Goal: Task Accomplishment & Management: Complete application form

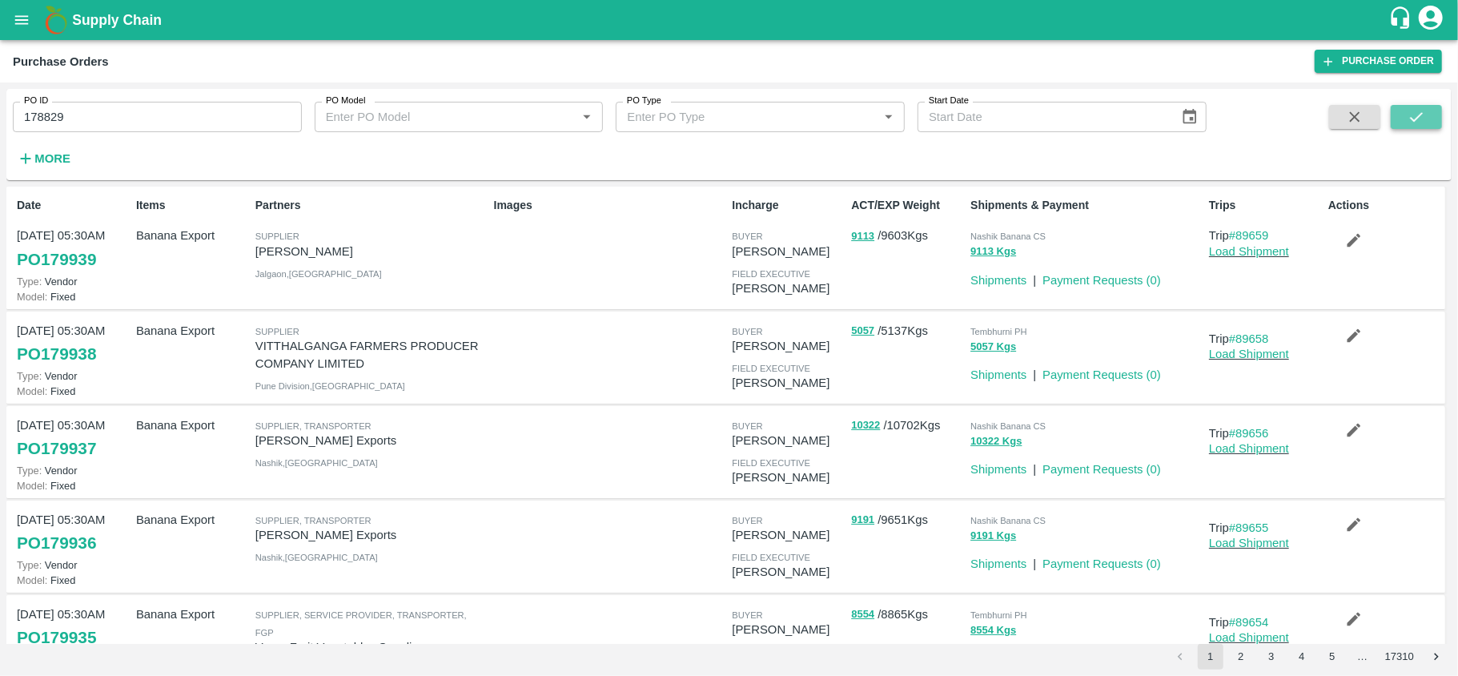
click at [1420, 110] on icon "submit" at bounding box center [1416, 117] width 18 height 18
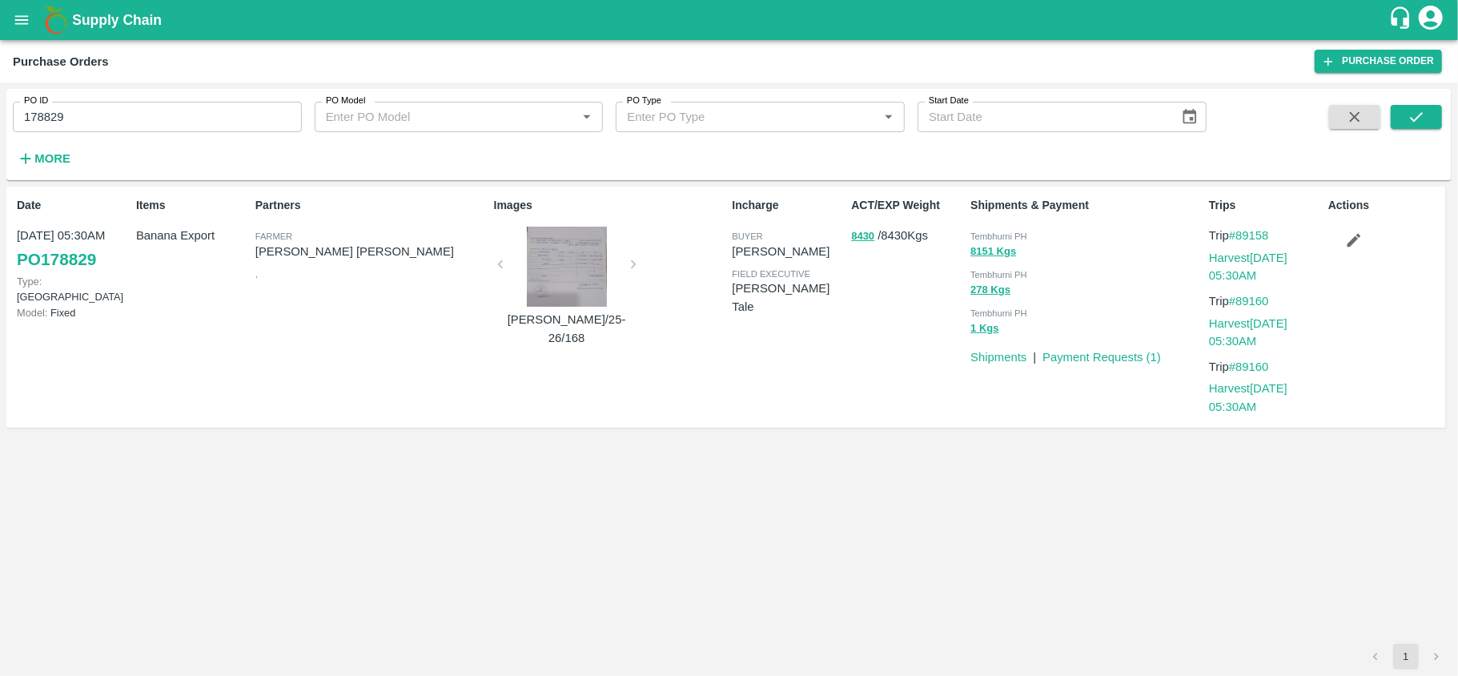
click at [1115, 366] on p "Payment Requests ( 1 )" at bounding box center [1101, 357] width 118 height 18
click at [860, 231] on button "8430" at bounding box center [862, 236] width 23 height 18
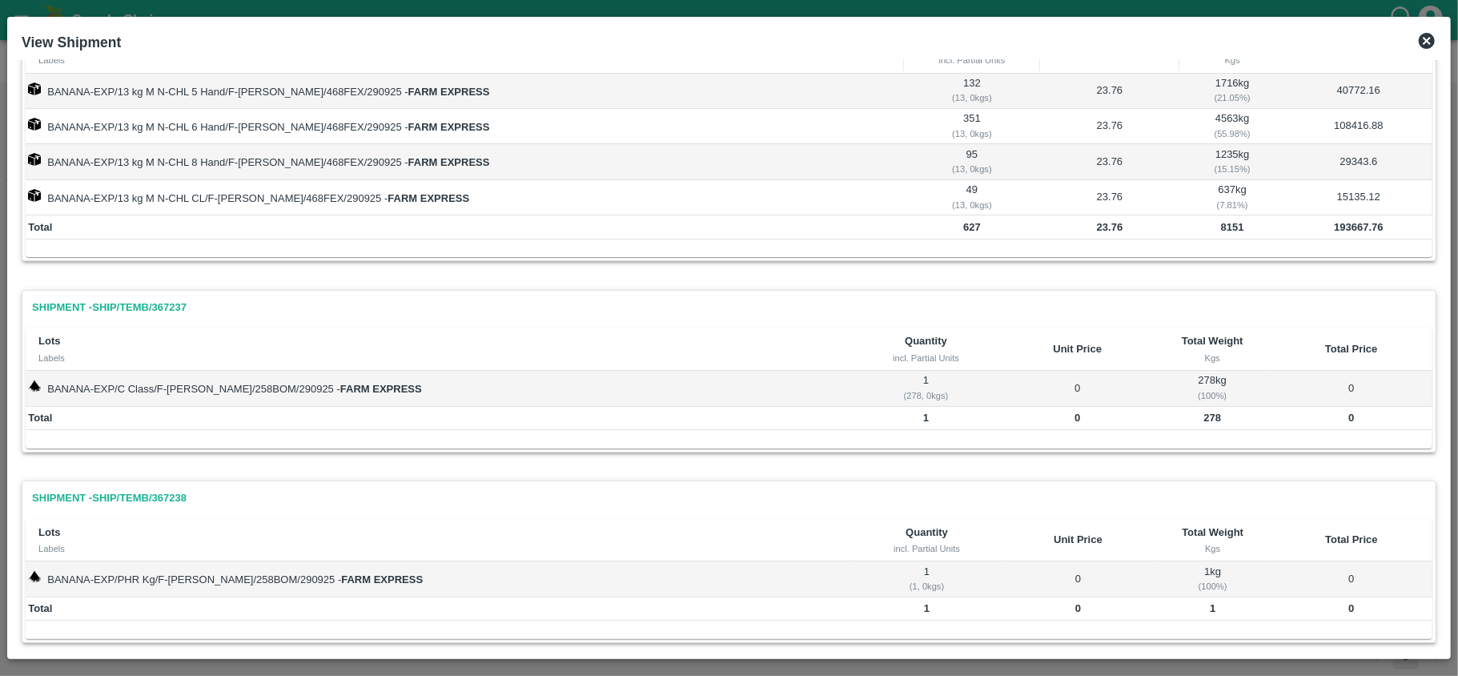
scroll to position [106, 0]
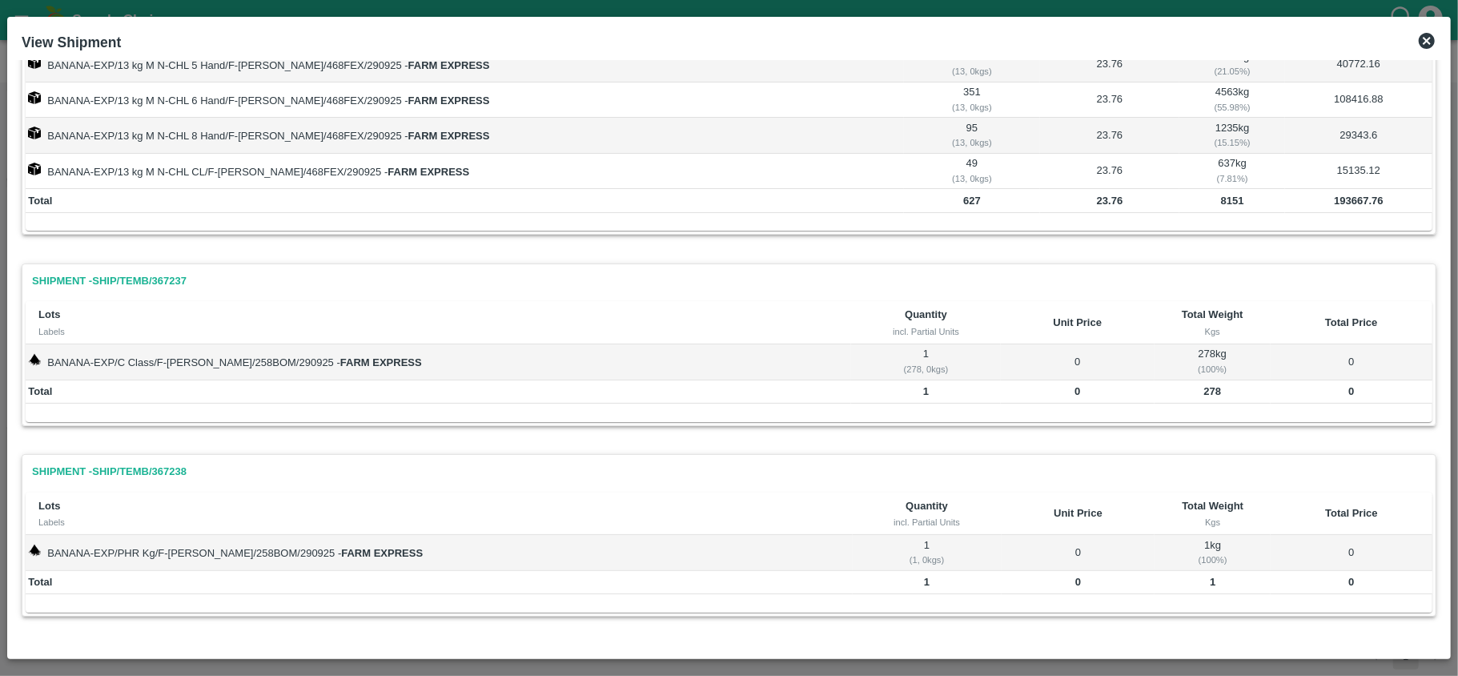
click at [1430, 37] on icon at bounding box center [1426, 41] width 16 height 16
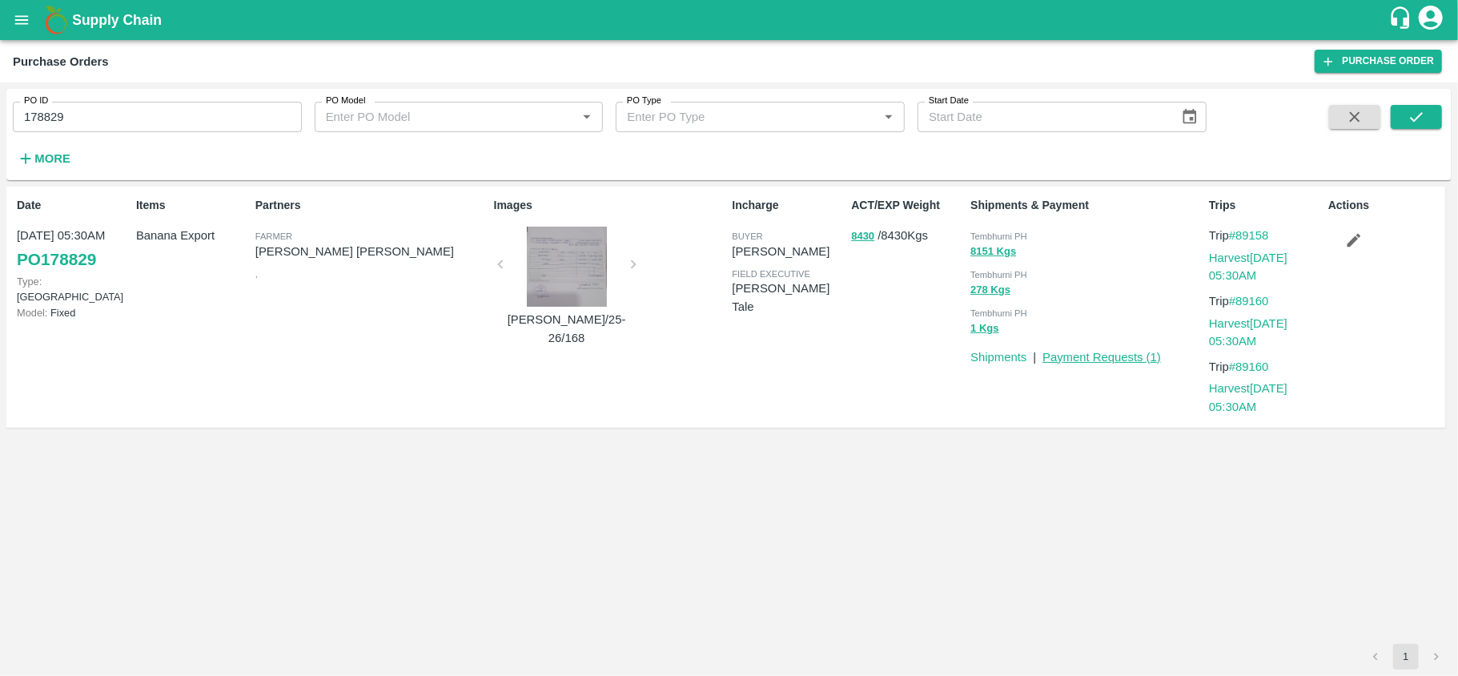
click at [1074, 354] on link "Payment Requests ( 1 )" at bounding box center [1101, 357] width 118 height 13
click at [852, 238] on button "8430" at bounding box center [862, 236] width 23 height 18
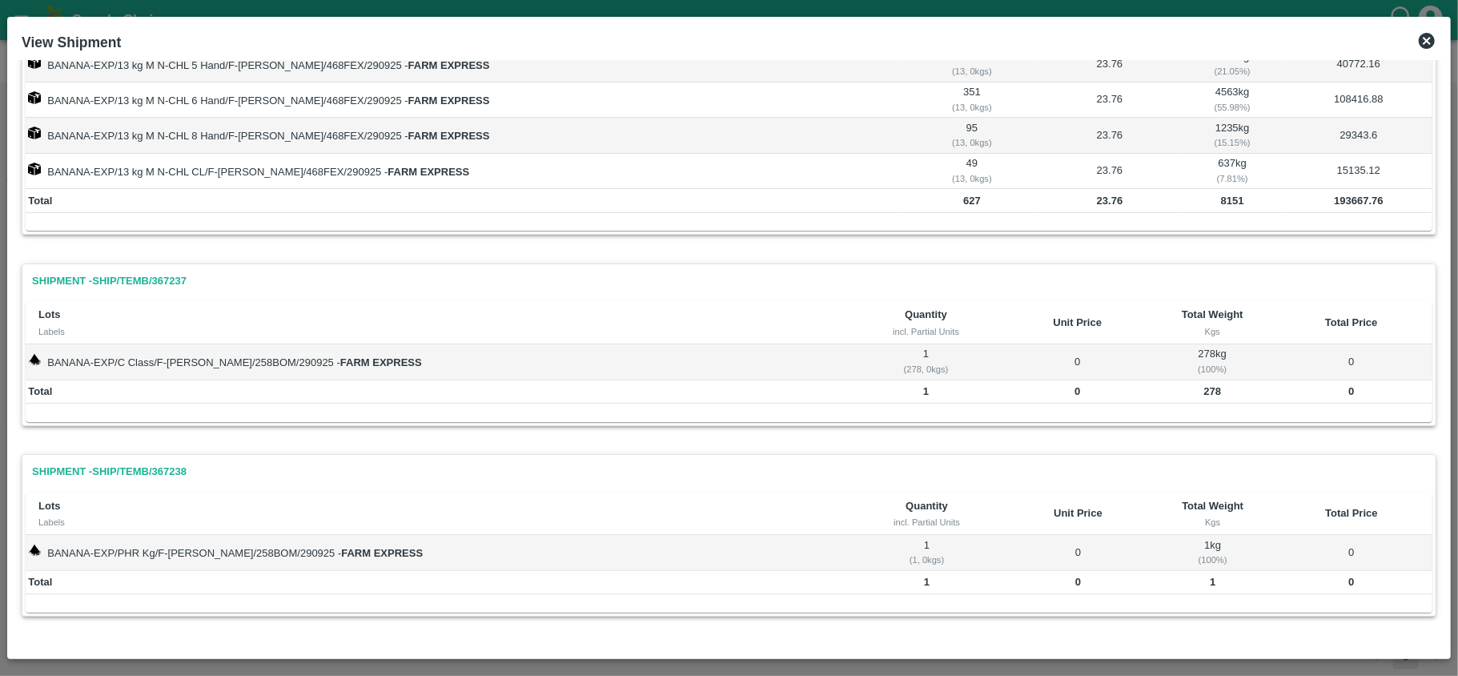
click at [1351, 199] on b "193667.76" at bounding box center [1357, 200] width 49 height 12
copy b "193667.76"
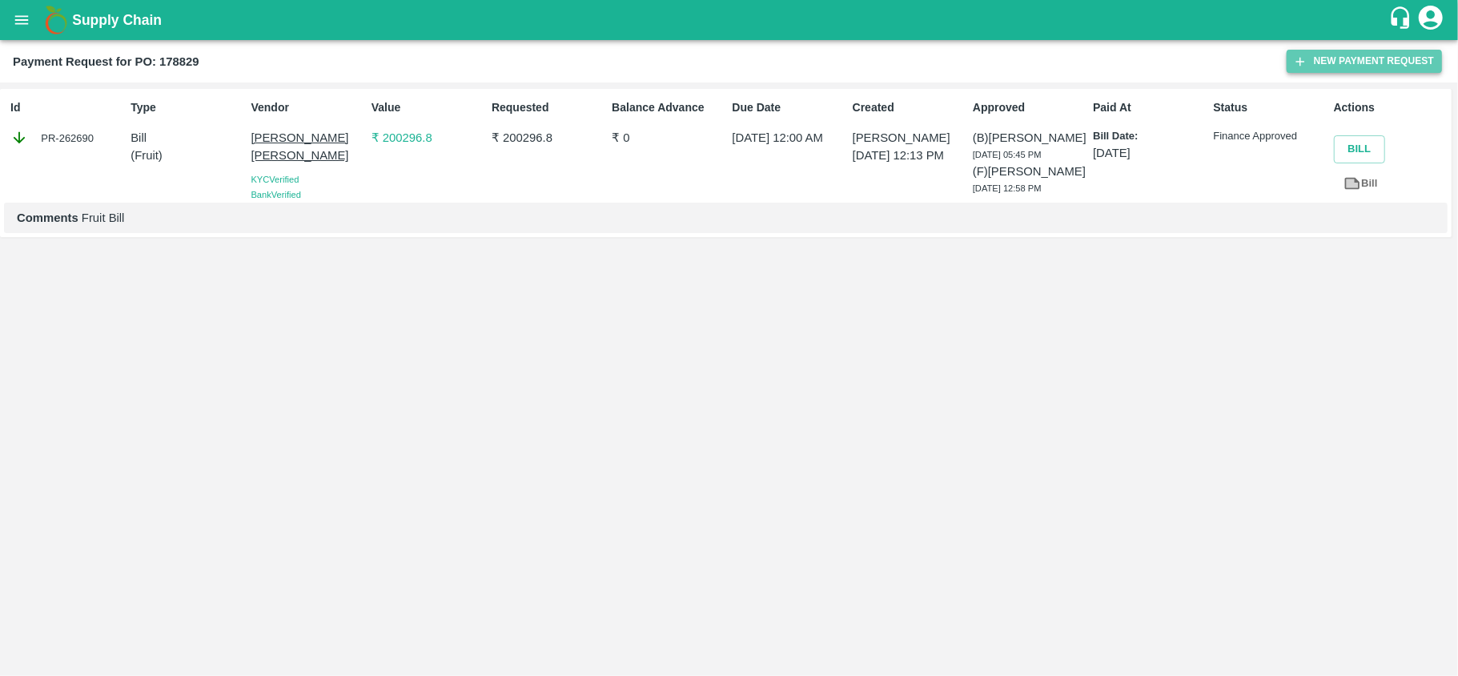
click at [1313, 66] on button "New Payment Request" at bounding box center [1363, 61] width 155 height 23
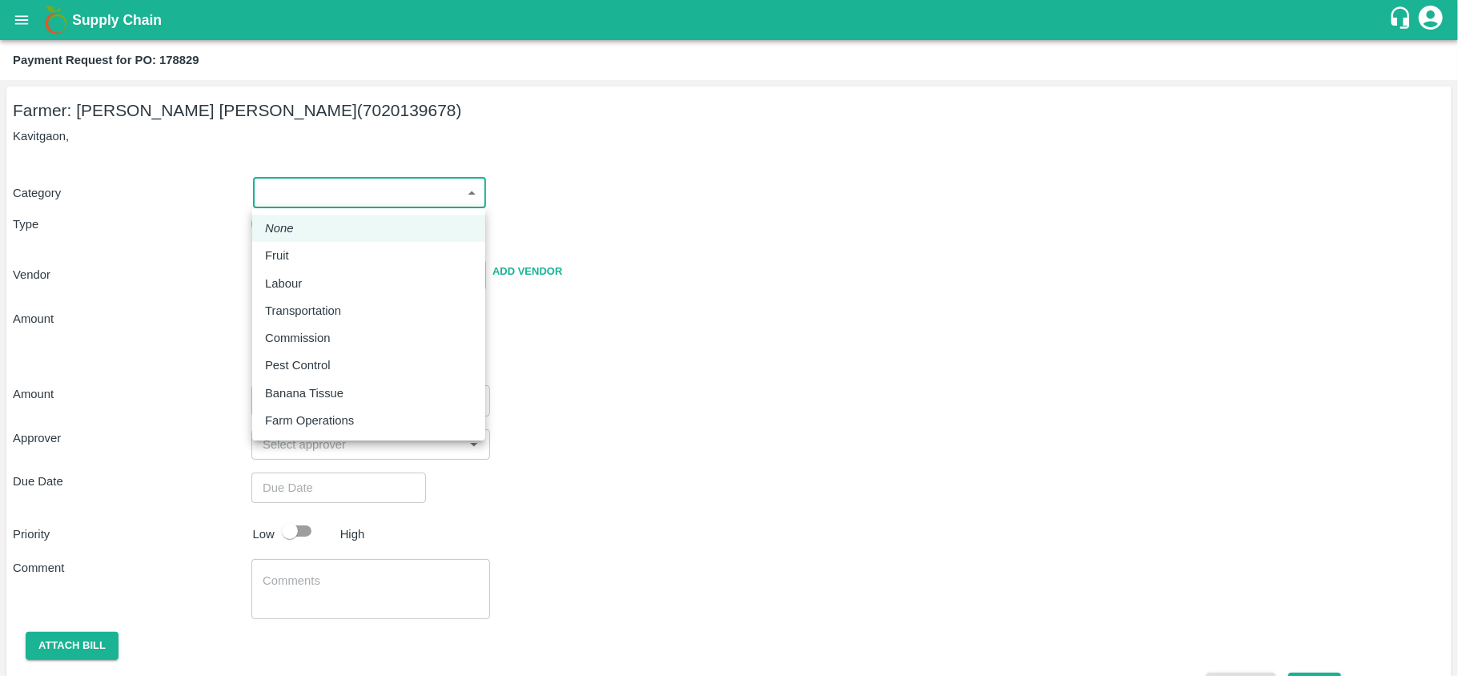
click at [370, 202] on body "Supply Chain Payment Request for PO: 178829 Farmer: [PERSON_NAME] [PERSON_NAME]…" at bounding box center [729, 338] width 1458 height 676
click at [279, 258] on p "Fruit" at bounding box center [277, 256] width 24 height 18
type input "1"
type input "[PERSON_NAME] [PERSON_NAME] - 7020139678(Farmer)"
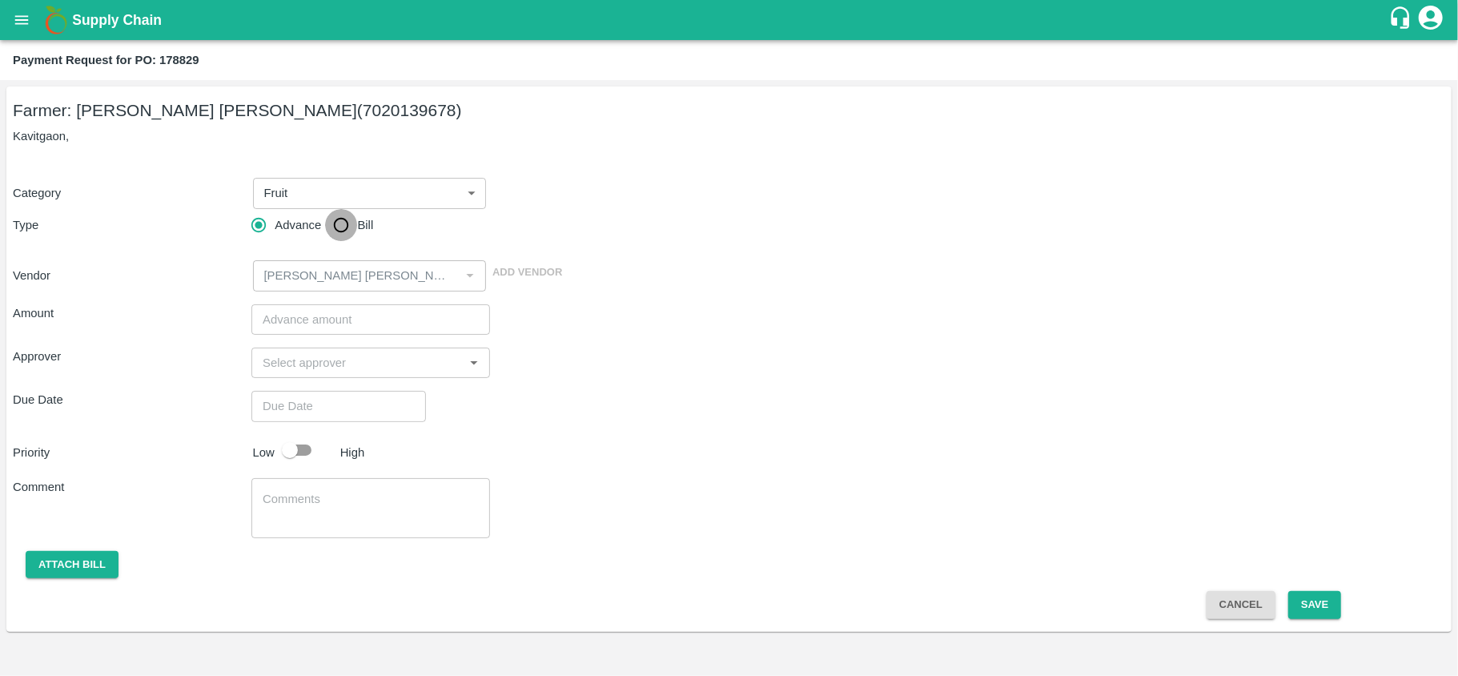
click at [337, 229] on input "Bill" at bounding box center [341, 225] width 32 height 32
radio input "true"
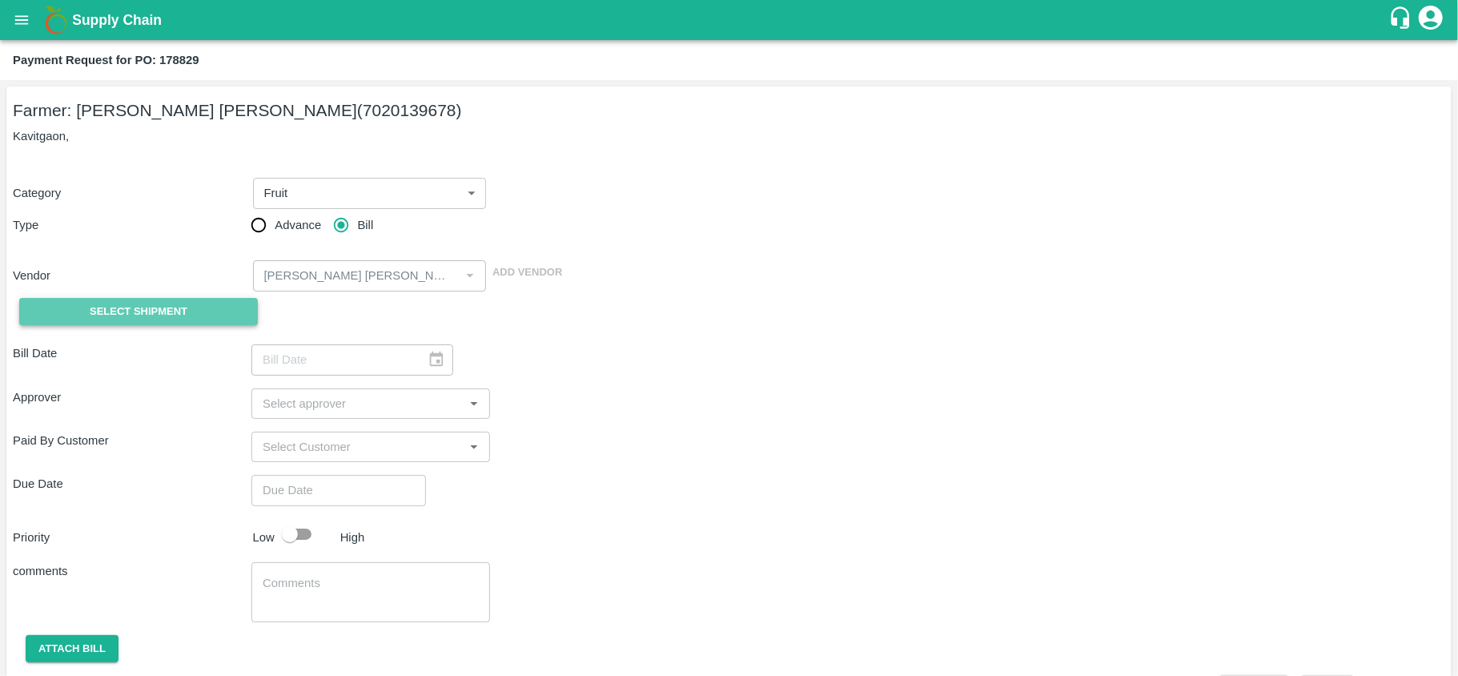
click at [148, 314] on span "Select Shipment" at bounding box center [139, 312] width 98 height 18
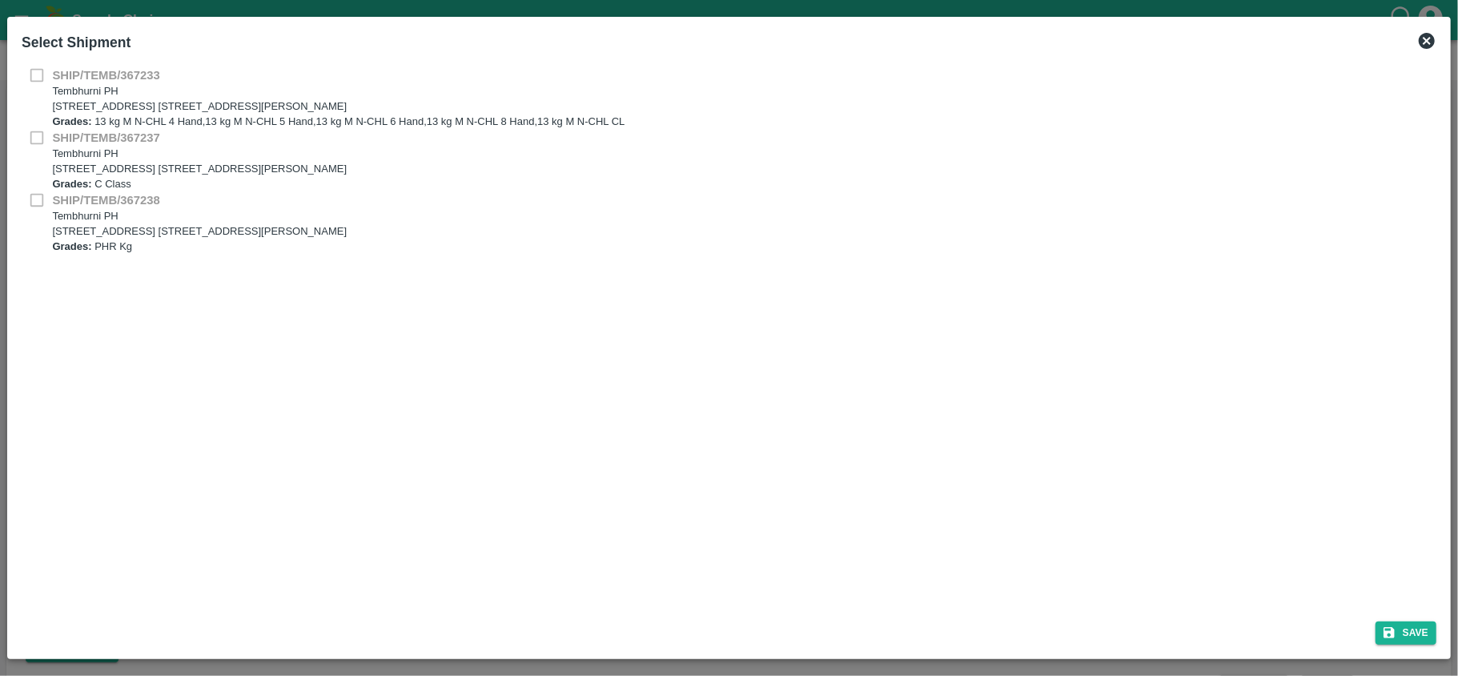
click at [35, 70] on div "SHIP/TEMB/367233 [STREET_ADDRESS] E-5, YASHSHREE INDUSTRIES, M.I.D.C., A/P TEMB…" at bounding box center [729, 97] width 1414 height 62
click at [1422, 39] on icon at bounding box center [1426, 41] width 16 height 16
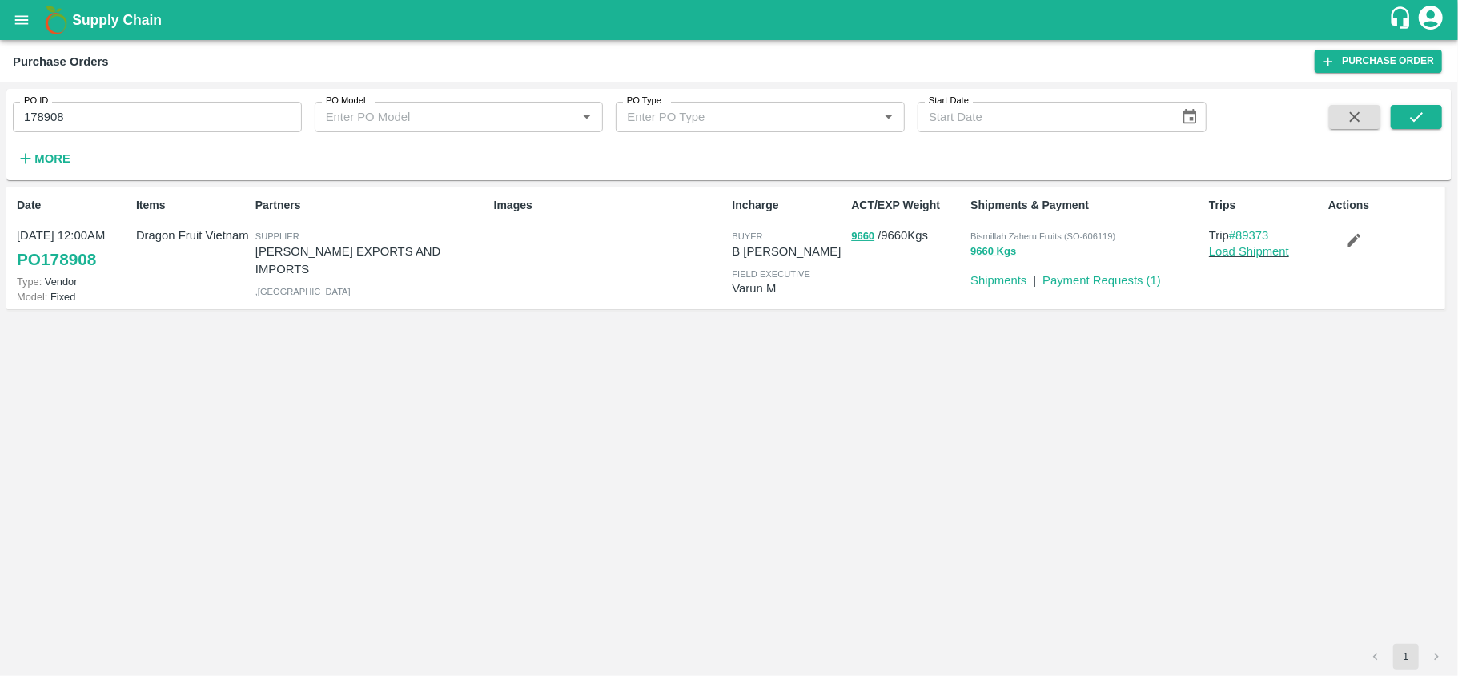
click at [100, 116] on input "178908" at bounding box center [157, 117] width 289 height 30
paste input "text"
type input "178829"
click at [1416, 112] on icon "submit" at bounding box center [1416, 117] width 18 height 18
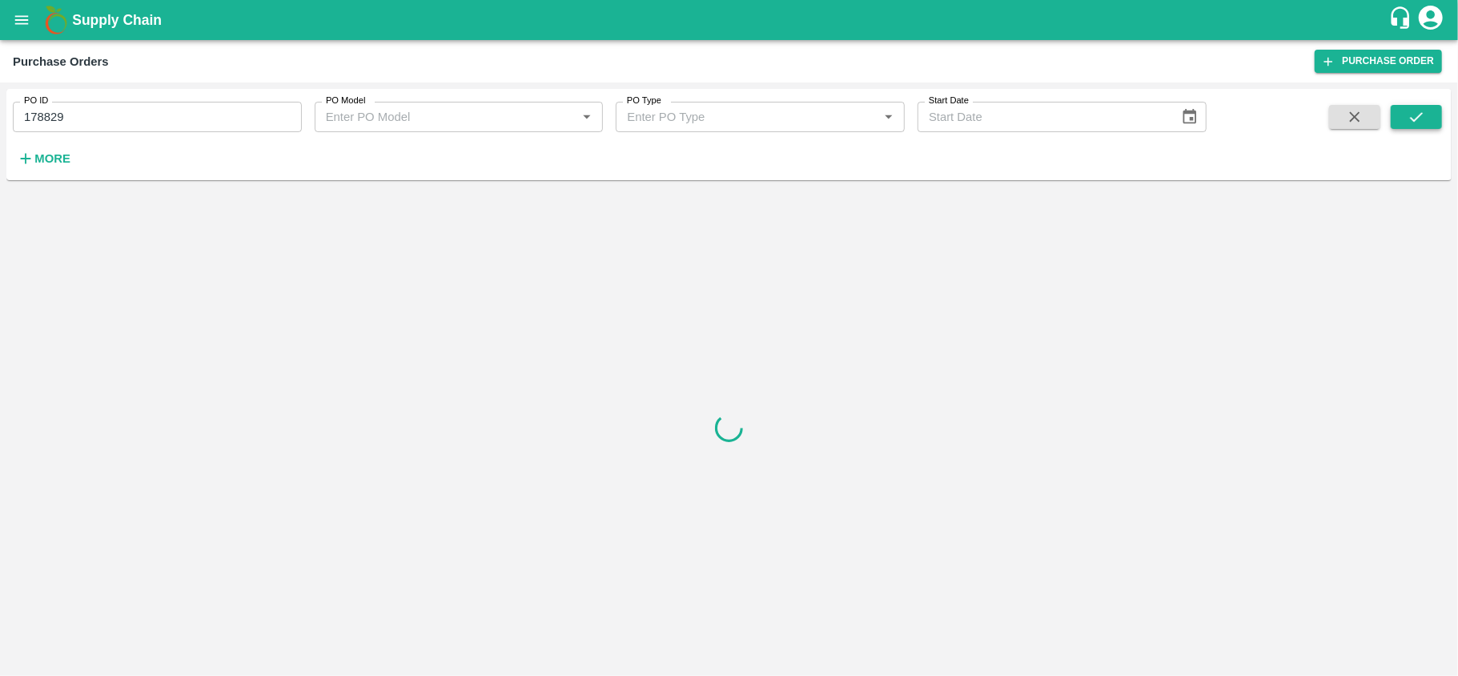
click at [1428, 119] on button "submit" at bounding box center [1415, 117] width 51 height 24
